Goal: Information Seeking & Learning: Learn about a topic

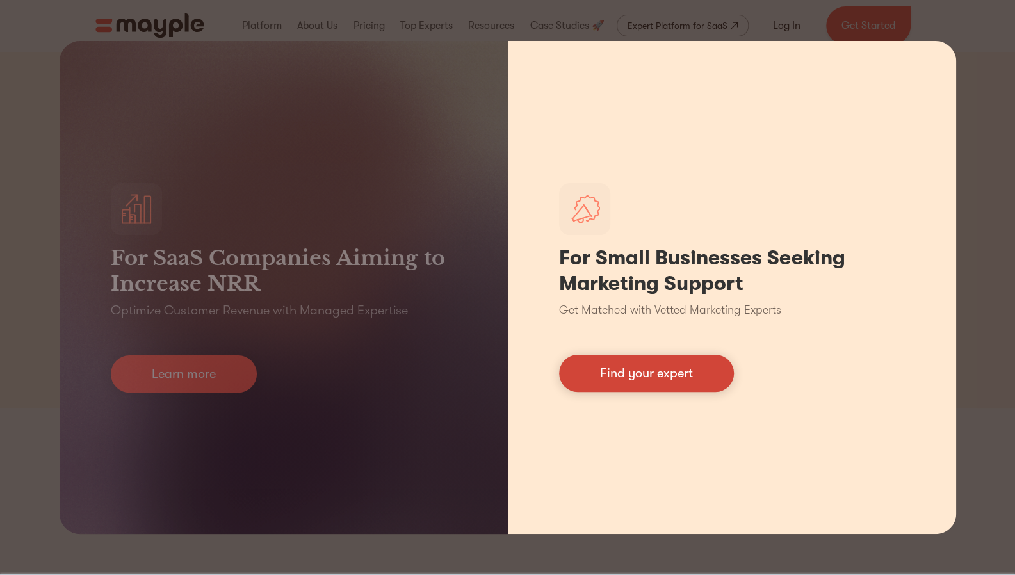
click at [696, 380] on link "Find your expert" at bounding box center [646, 373] width 175 height 37
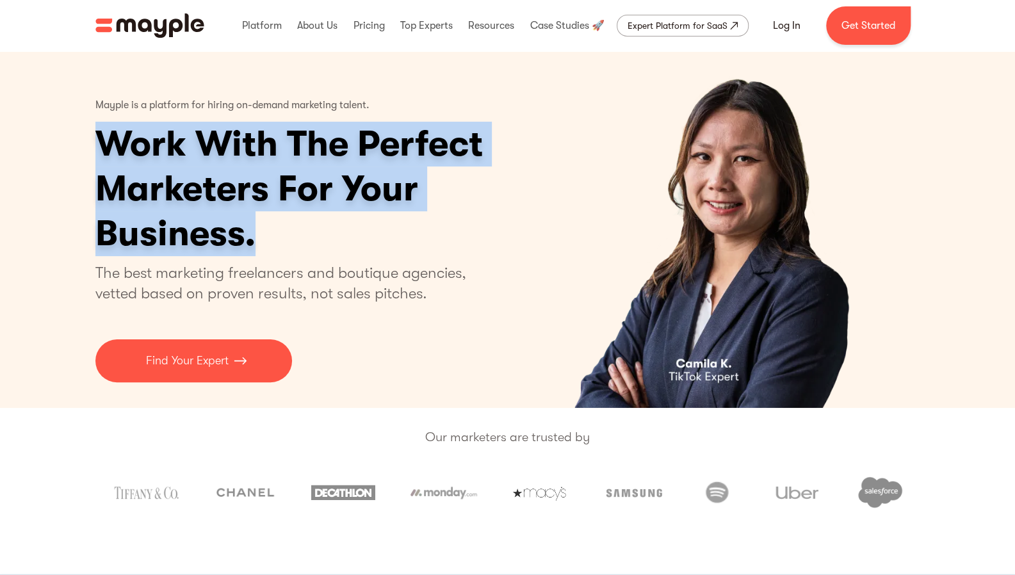
drag, startPoint x: 325, startPoint y: 241, endPoint x: 86, endPoint y: 148, distance: 257.0
click at [86, 148] on div "Mayple is a platform for hiring on-demand marketing talent. Work With The Perfe…" at bounding box center [508, 229] width 846 height 357
click at [214, 198] on h1 "Work With The Perfect Marketers For Your Business." at bounding box center [338, 189] width 487 height 135
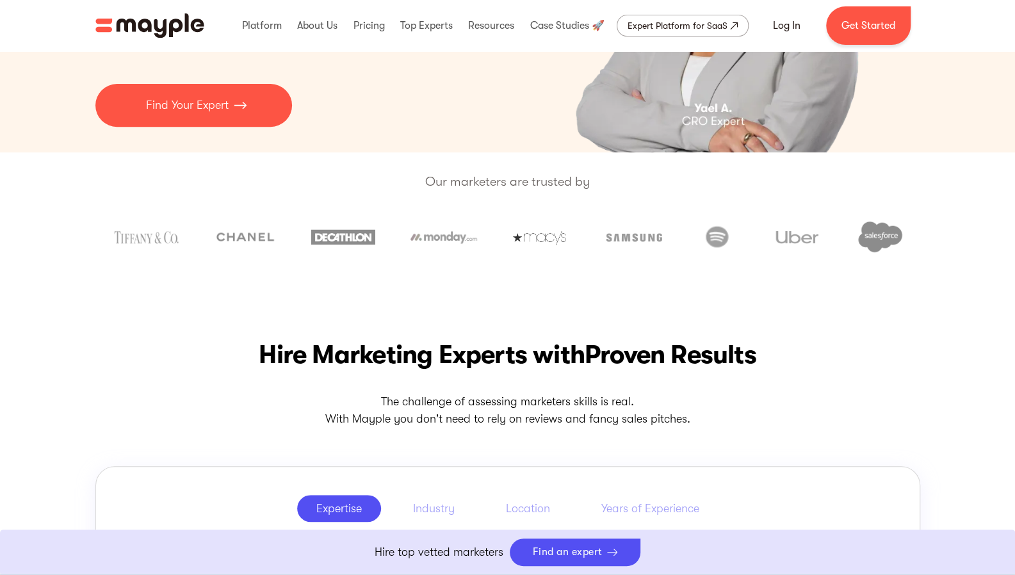
scroll to position [291, 0]
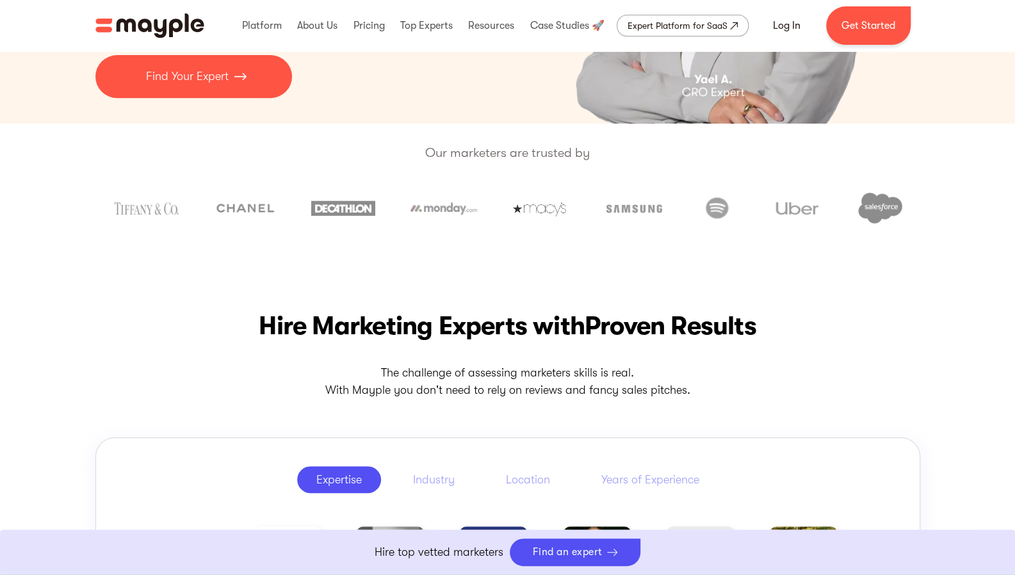
drag, startPoint x: 357, startPoint y: 250, endPoint x: 360, endPoint y: 277, distance: 27.0
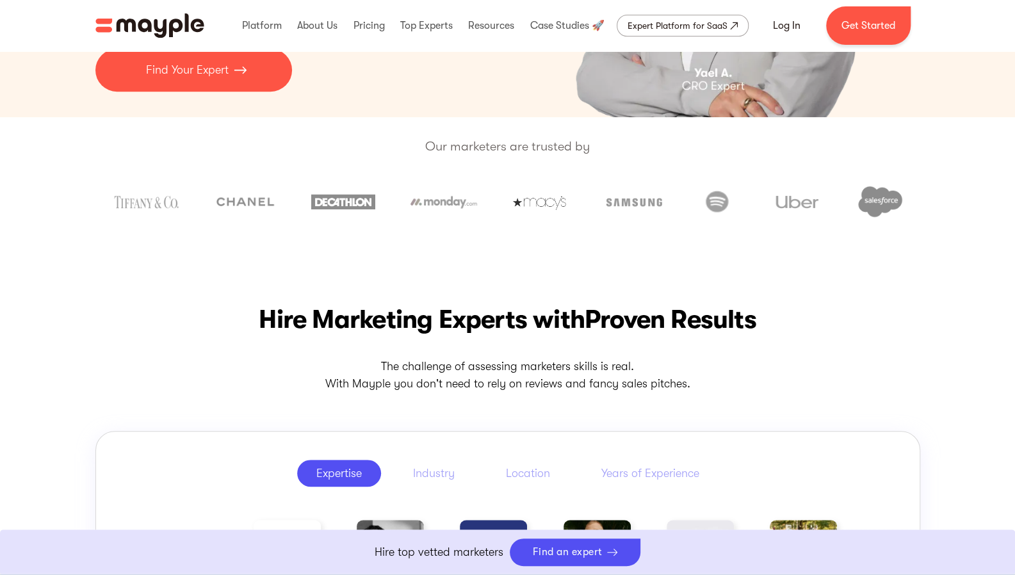
click at [514, 374] on p "The challenge of assessing marketers skills is real. With Mayple you don't need…" at bounding box center [507, 375] width 825 height 35
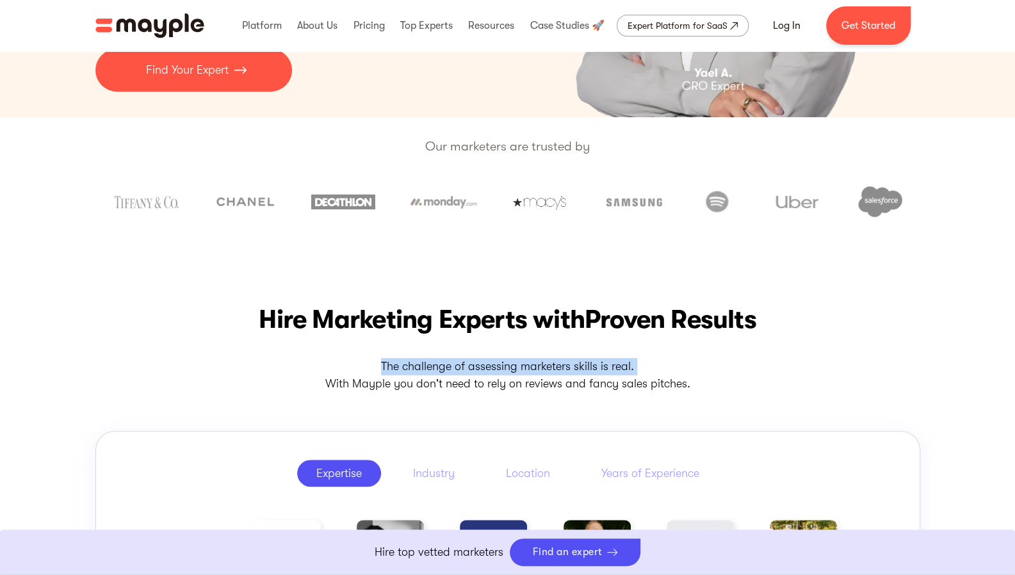
click at [514, 374] on p "The challenge of assessing marketers skills is real. With Mayple you don't need…" at bounding box center [507, 375] width 825 height 35
click at [515, 381] on p "The challenge of assessing marketers skills is real. With Mayple you don't need…" at bounding box center [507, 375] width 825 height 35
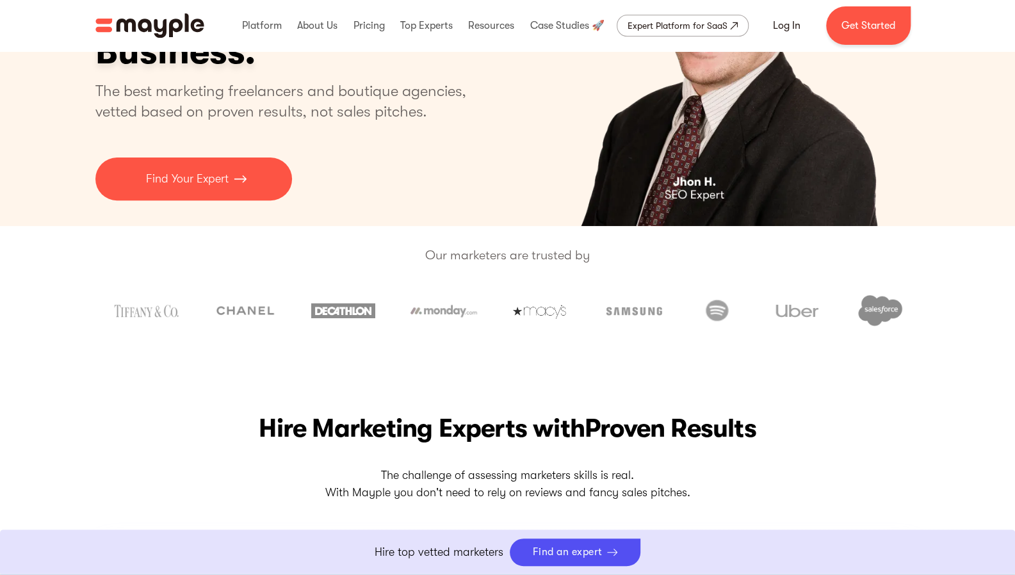
scroll to position [0, 0]
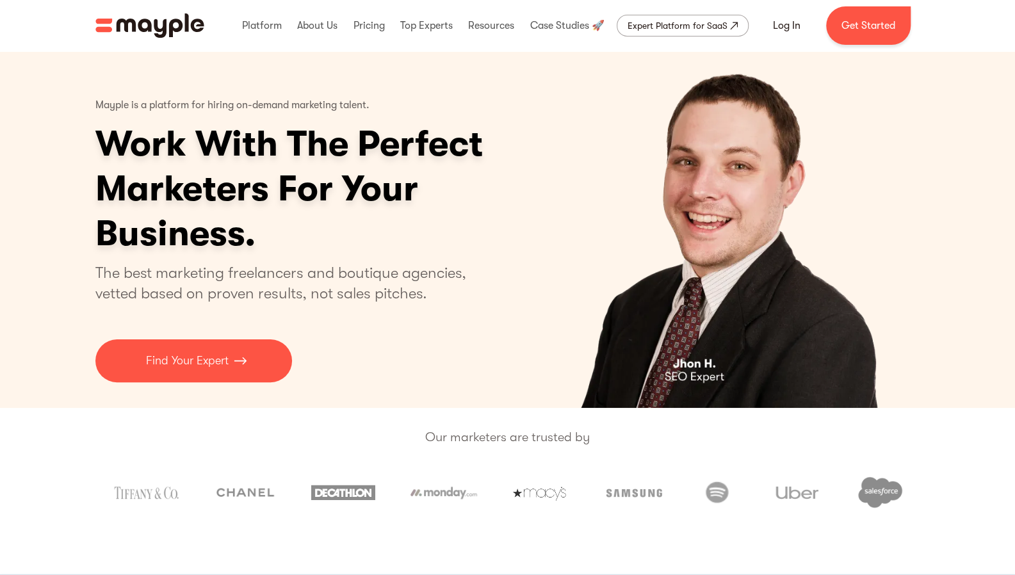
drag, startPoint x: 839, startPoint y: 148, endPoint x: 784, endPoint y: 51, distance: 111.6
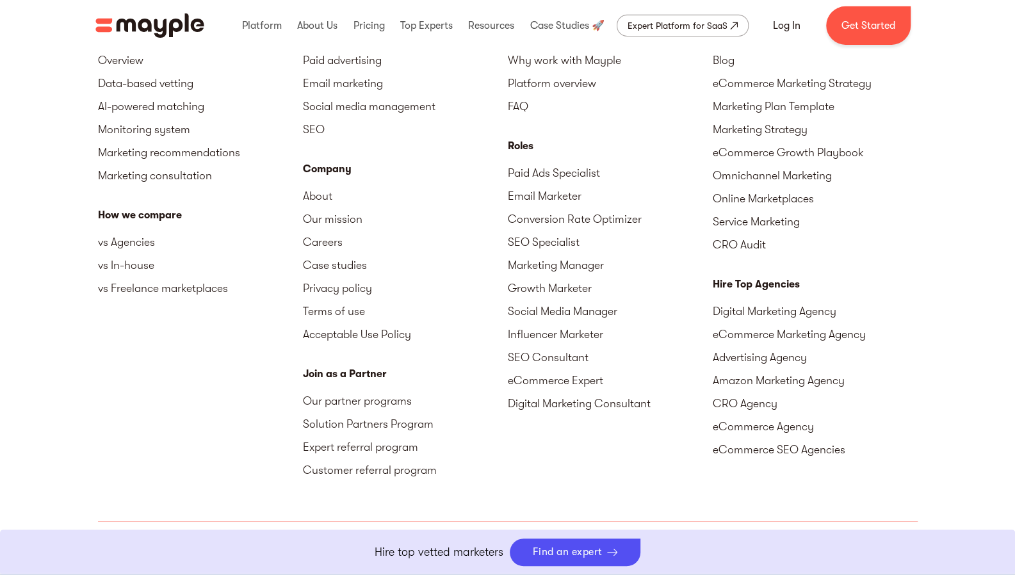
scroll to position [5786, 0]
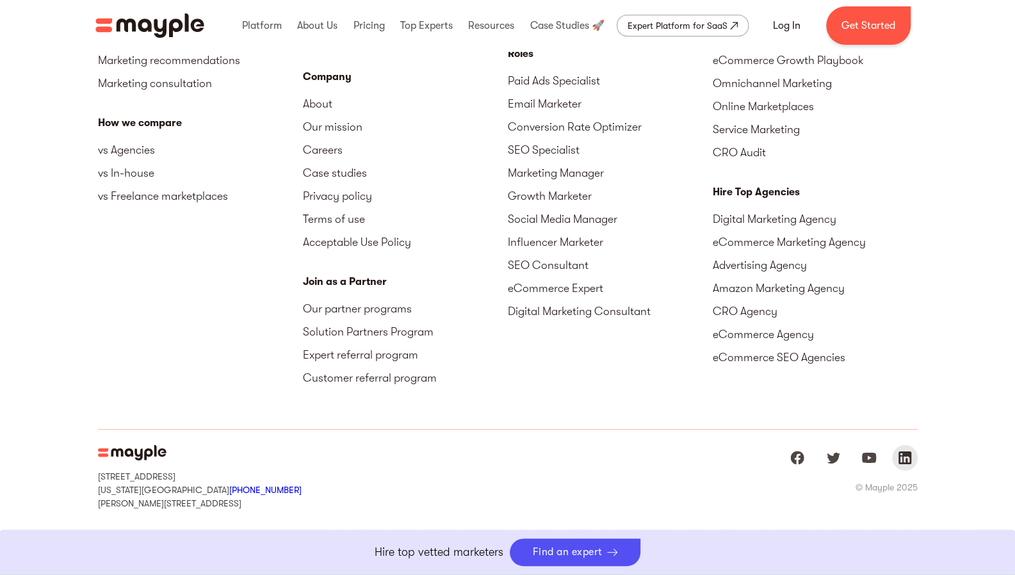
click at [913, 448] on link "Mayple at LinkedIn" at bounding box center [905, 458] width 26 height 26
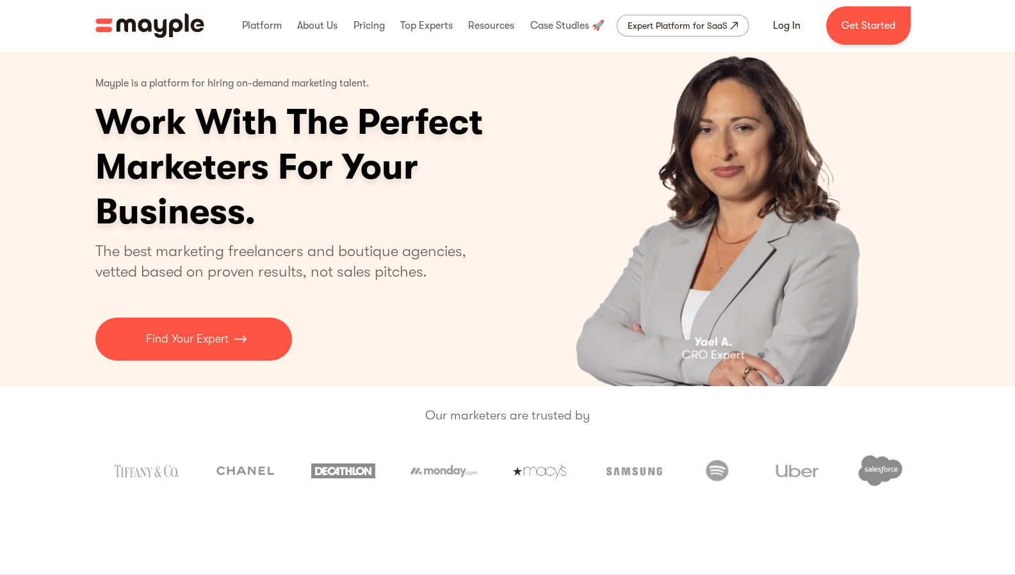
scroll to position [0, 0]
